Goal: Check status: Check status

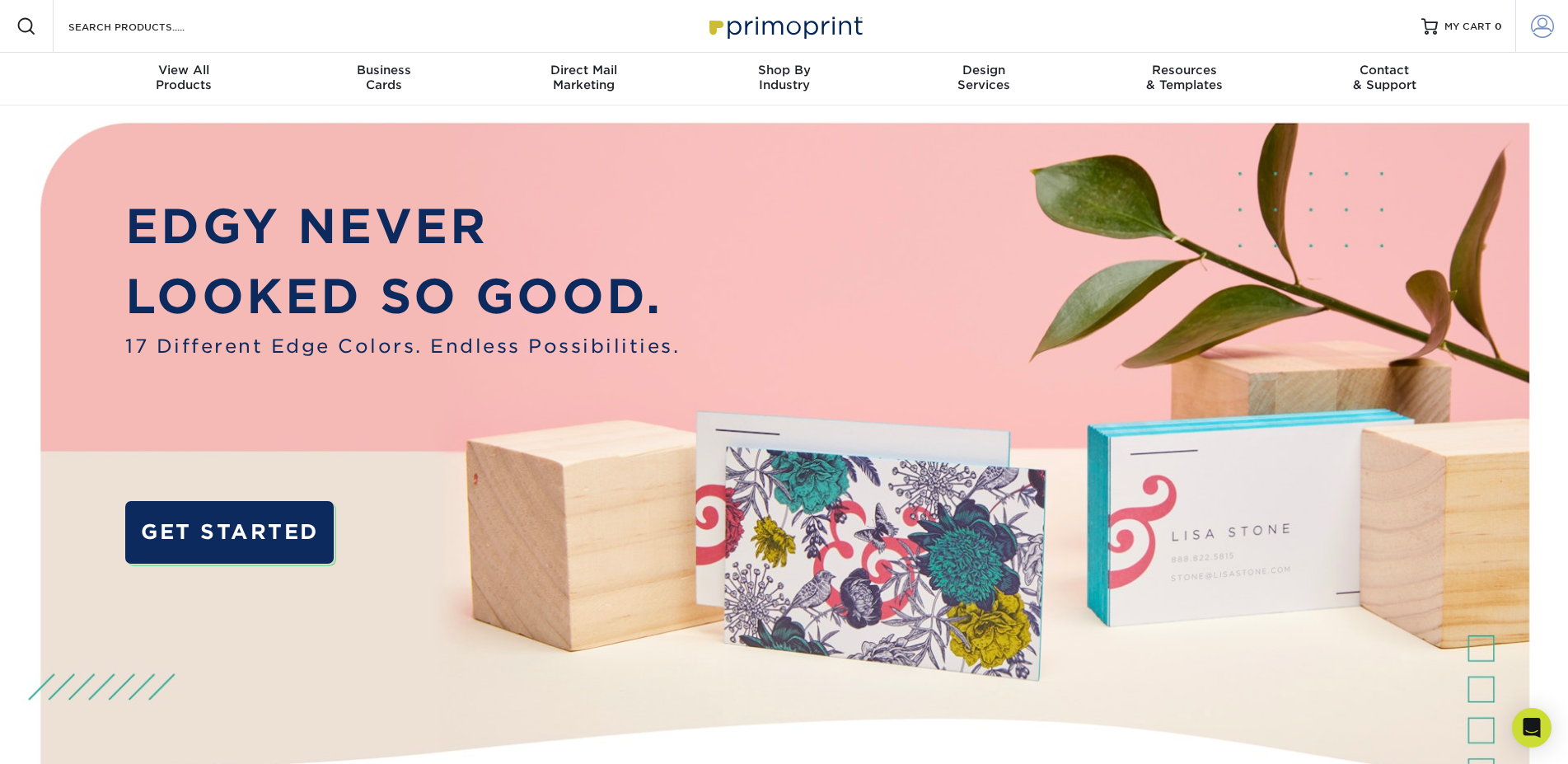
click at [1550, 24] on span at bounding box center [1542, 26] width 23 height 23
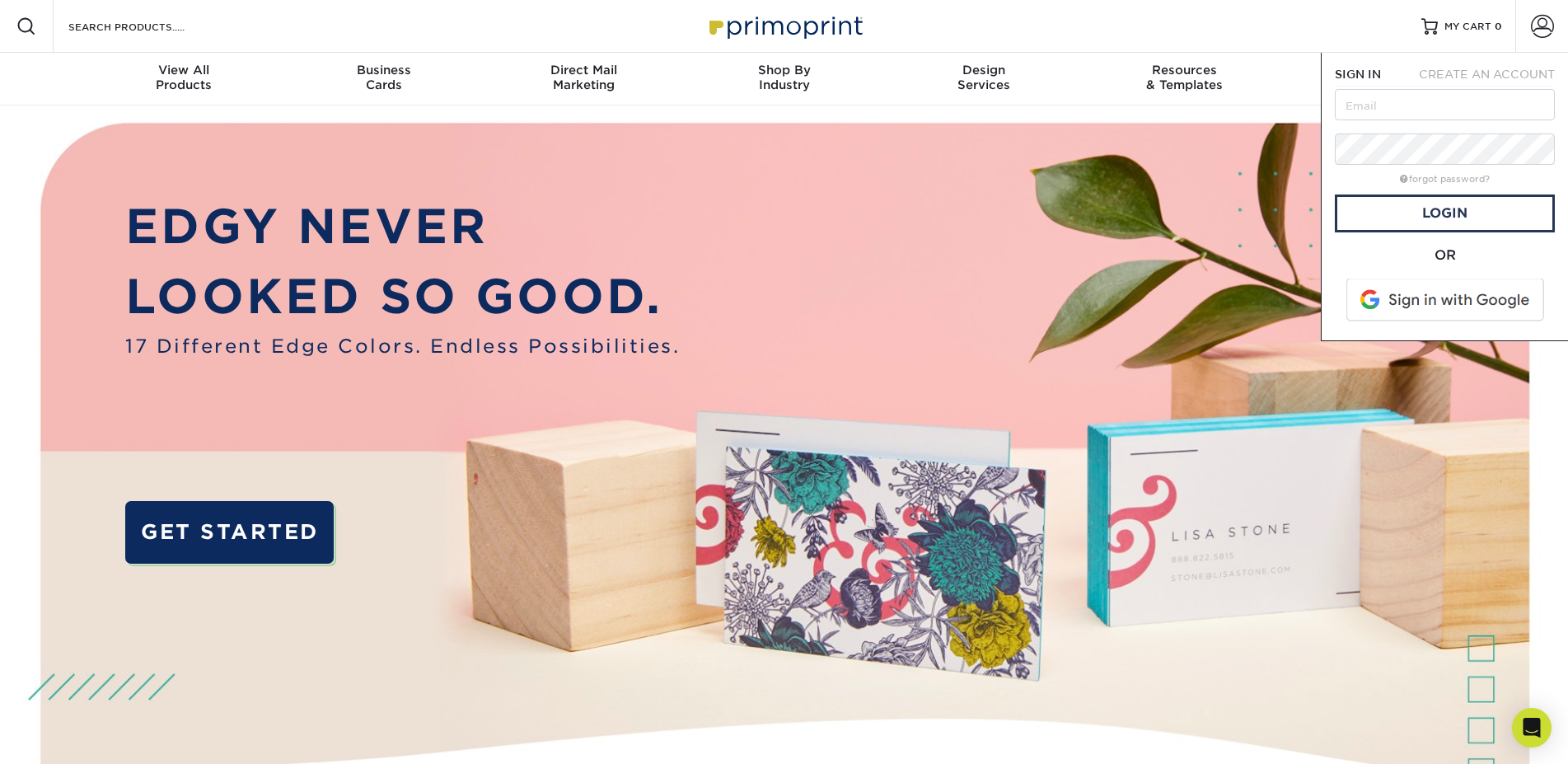
click at [1453, 301] on span at bounding box center [1447, 299] width 210 height 43
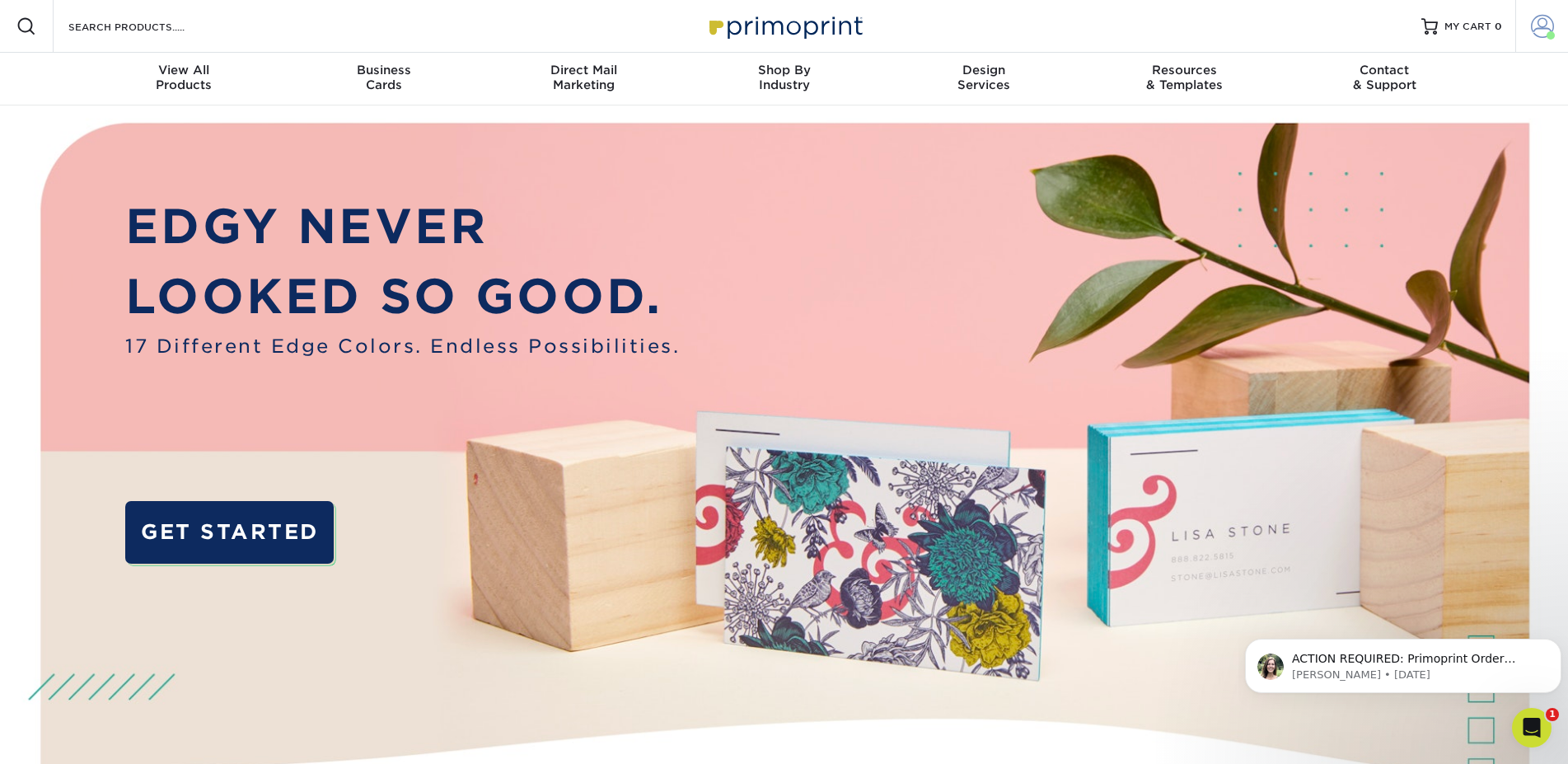
click at [1553, 24] on span at bounding box center [1542, 26] width 23 height 23
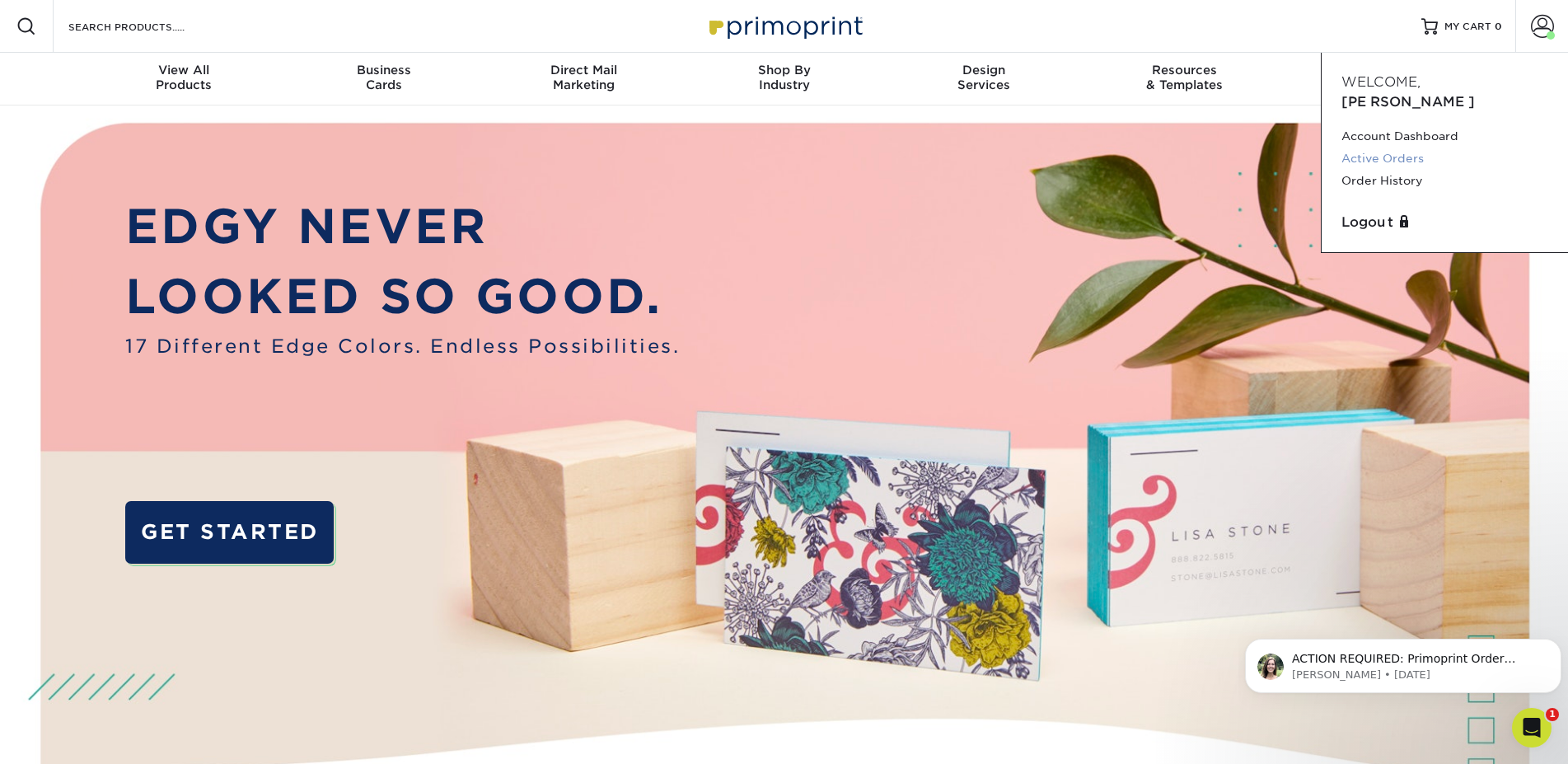
click at [1409, 147] on link "Active Orders" at bounding box center [1446, 158] width 207 height 22
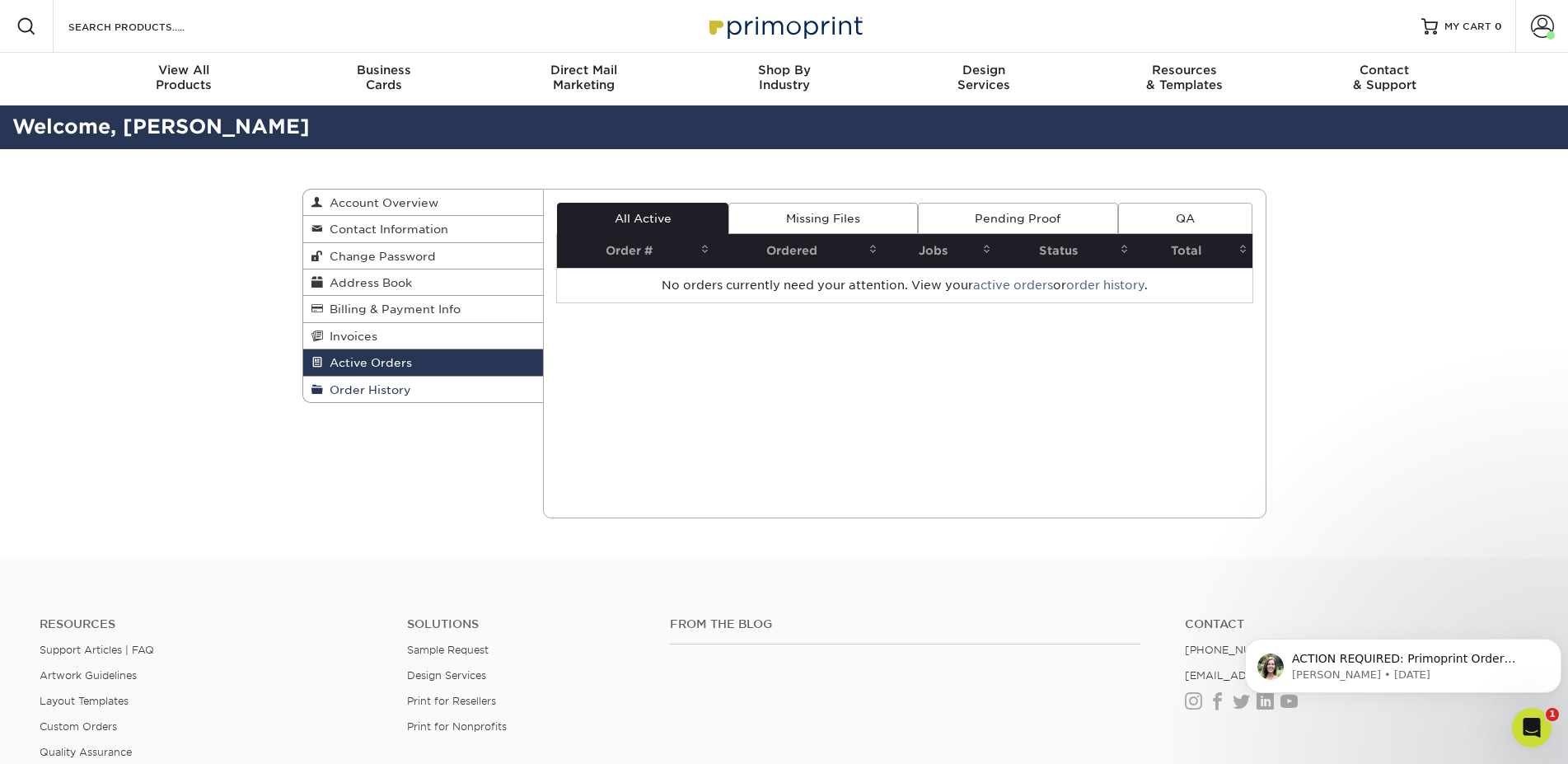
click at [370, 393] on span "Order History" at bounding box center [367, 389] width 88 height 13
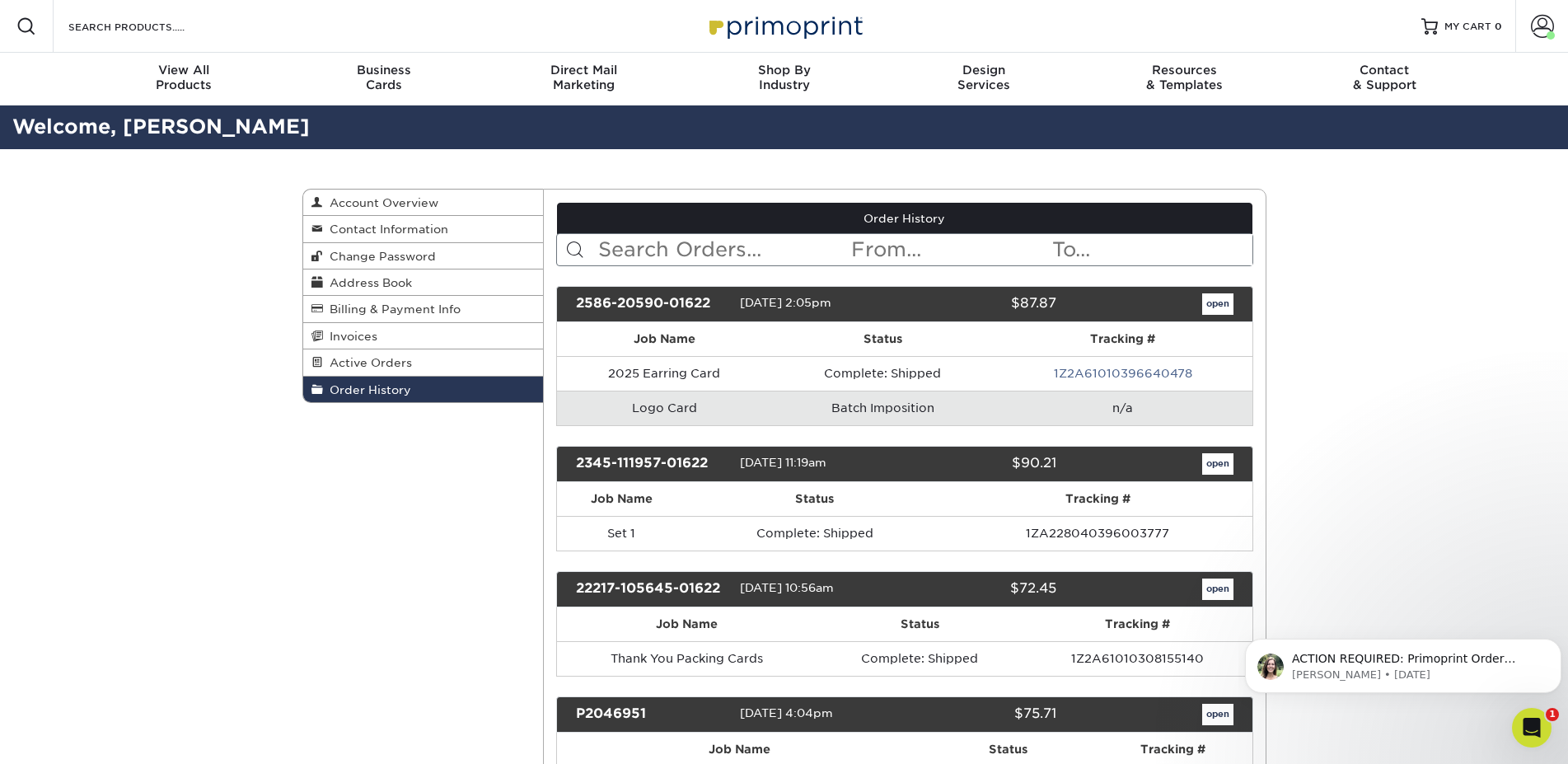
click at [911, 411] on td "Batch Imposition" at bounding box center [883, 408] width 223 height 35
